Goal: Task Accomplishment & Management: Manage account settings

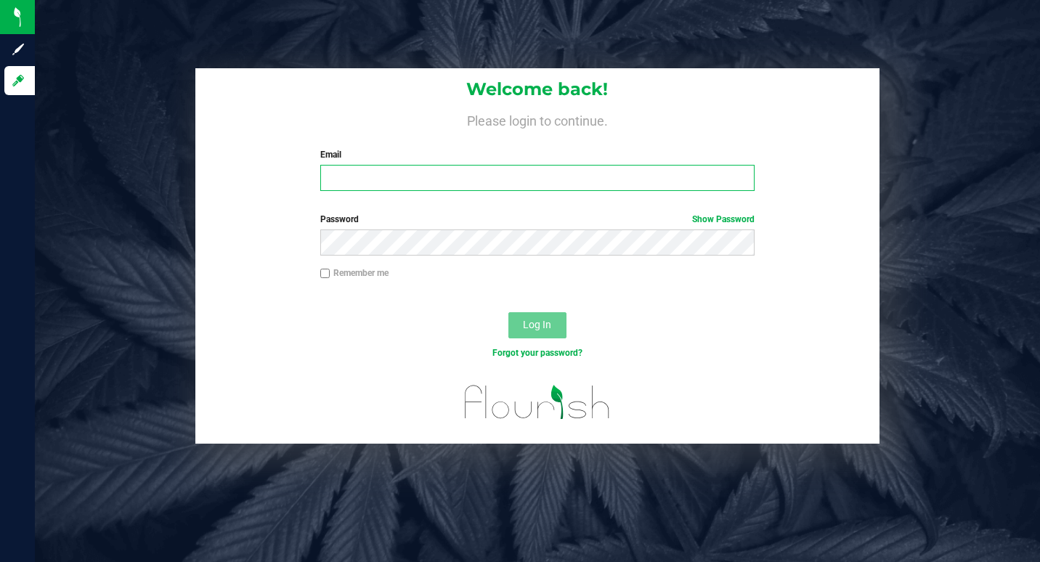
type input "[EMAIL_ADDRESS][DOMAIN_NAME]"
click at [562, 275] on div "Remember me" at bounding box center [537, 275] width 456 height 17
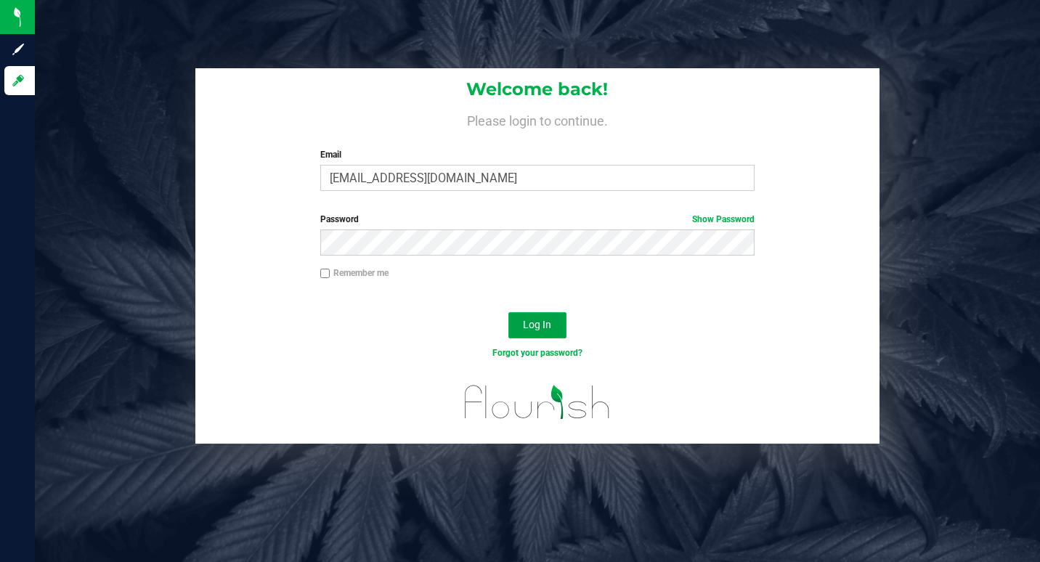
click at [548, 331] on span "Log In" at bounding box center [537, 325] width 28 height 12
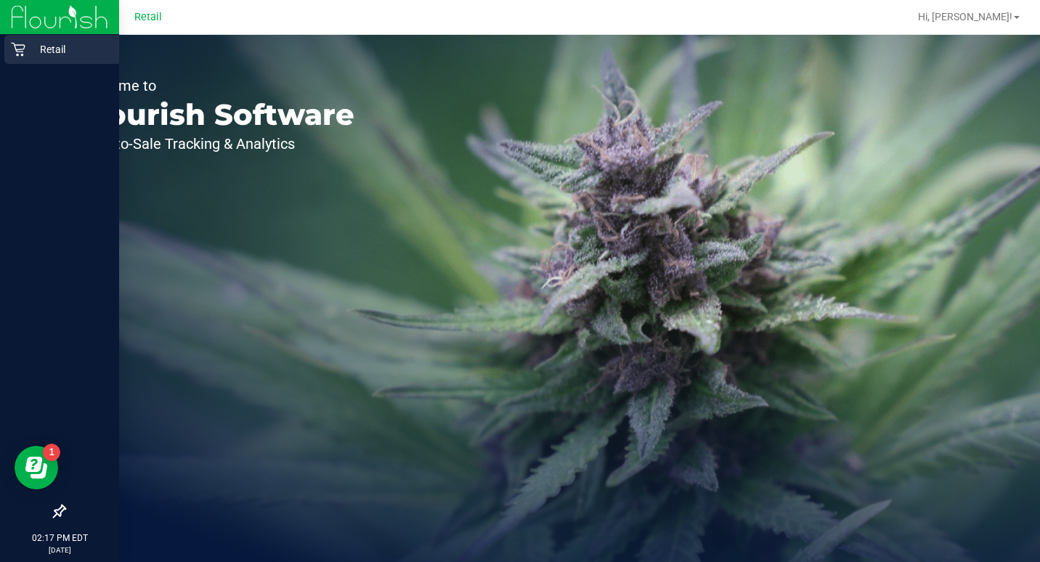
click at [28, 44] on p "Retail" at bounding box center [68, 49] width 87 height 17
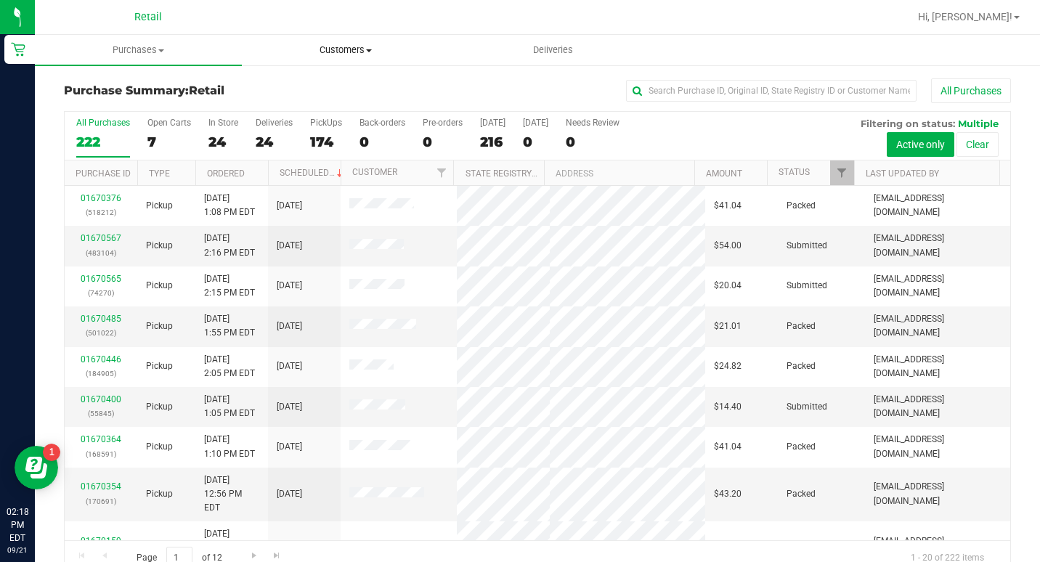
drag, startPoint x: 375, startPoint y: 53, endPoint x: 363, endPoint y: 70, distance: 20.4
click at [375, 53] on span "Customers" at bounding box center [346, 50] width 206 height 13
click at [357, 83] on li "All customers" at bounding box center [345, 87] width 207 height 17
